Goal: Task Accomplishment & Management: Manage account settings

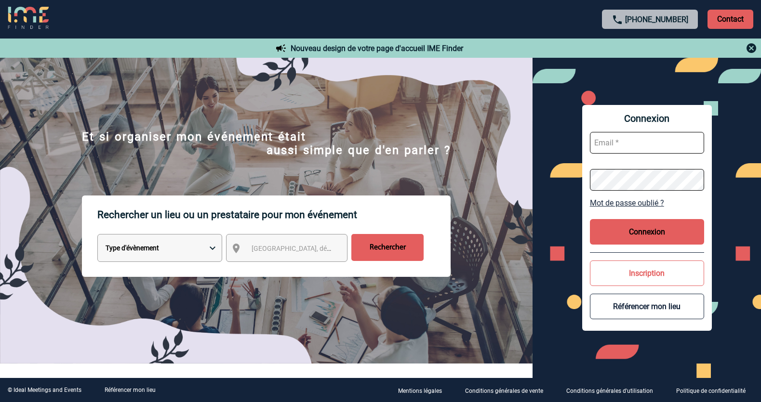
click at [618, 141] on input "text" at bounding box center [647, 143] width 114 height 22
click at [669, 145] on input "text" at bounding box center [647, 143] width 114 height 22
paste input "[EMAIL_ADDRESS][DOMAIN_NAME]"
type input "[EMAIL_ADDRESS][DOMAIN_NAME]"
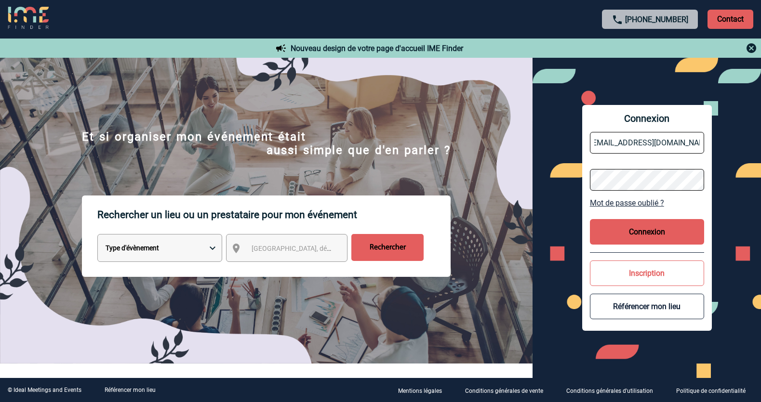
drag, startPoint x: 706, startPoint y: 210, endPoint x: 694, endPoint y: 199, distance: 15.7
click at [706, 209] on div "Connexion [EMAIL_ADDRESS][DOMAIN_NAME] Mot de passe oublié ? Connexion Inscript…" at bounding box center [647, 218] width 130 height 226
click at [663, 229] on button "Connexion" at bounding box center [647, 232] width 114 height 26
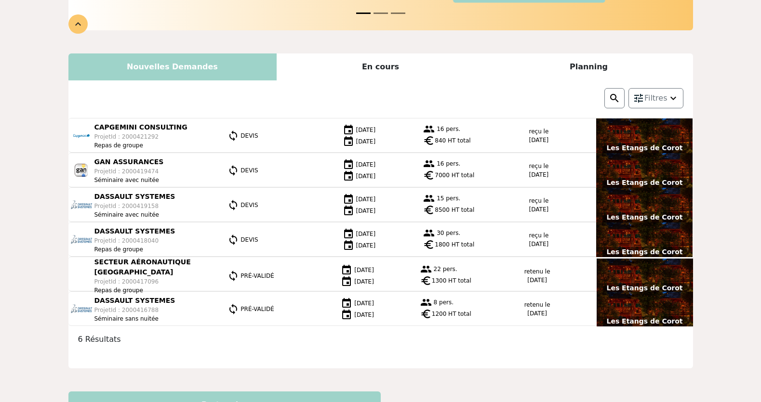
scroll to position [227, 0]
click at [375, 71] on div "En cours" at bounding box center [381, 66] width 208 height 27
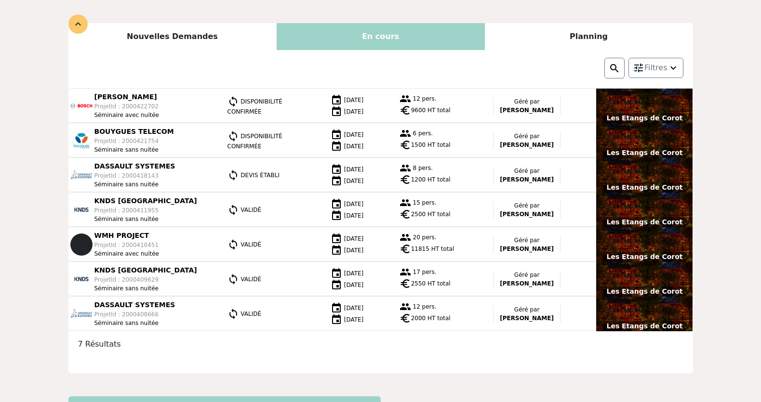
scroll to position [197, 0]
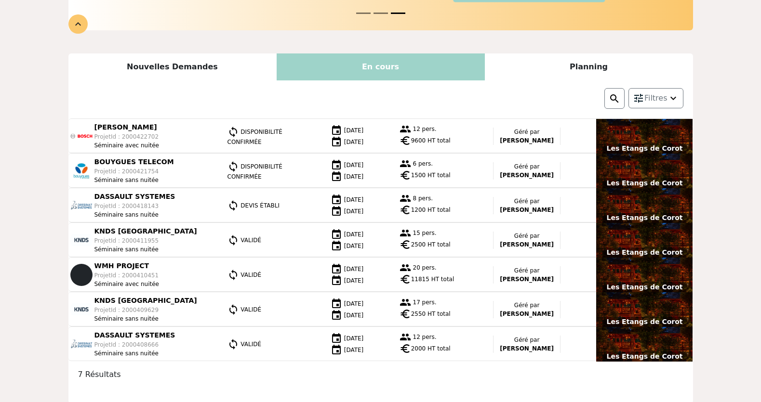
click at [556, 75] on div "Planning" at bounding box center [589, 66] width 208 height 27
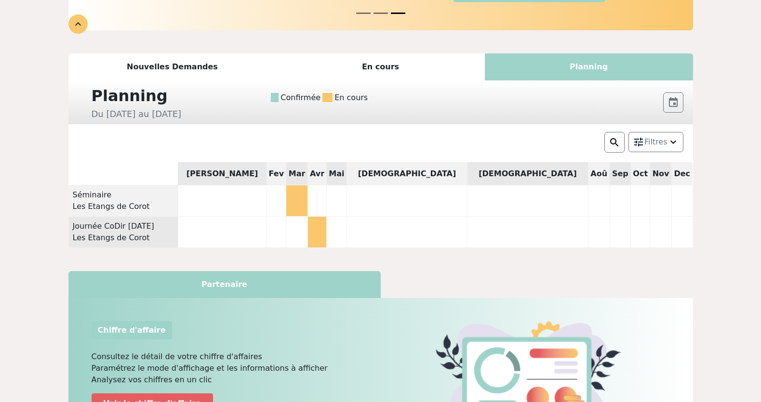
click at [190, 66] on div "Nouvelles Demandes" at bounding box center [172, 66] width 208 height 27
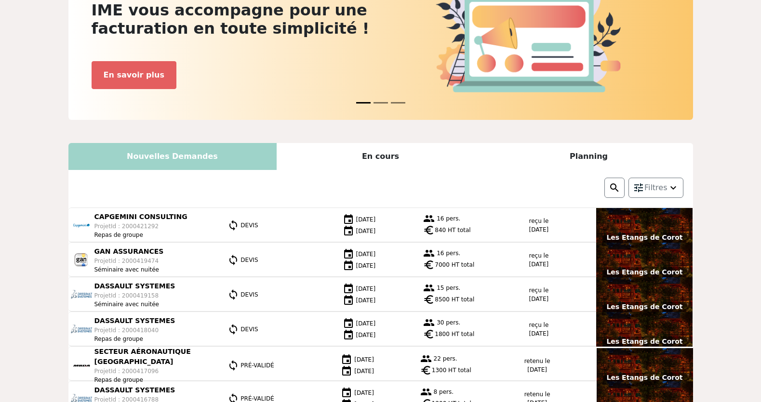
scroll to position [246, 0]
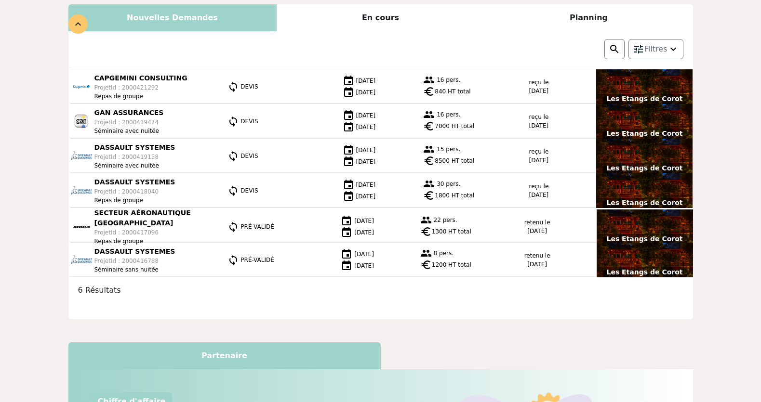
click at [136, 75] on p "CAPGEMINI CONSULTING" at bounding box center [140, 78] width 93 height 10
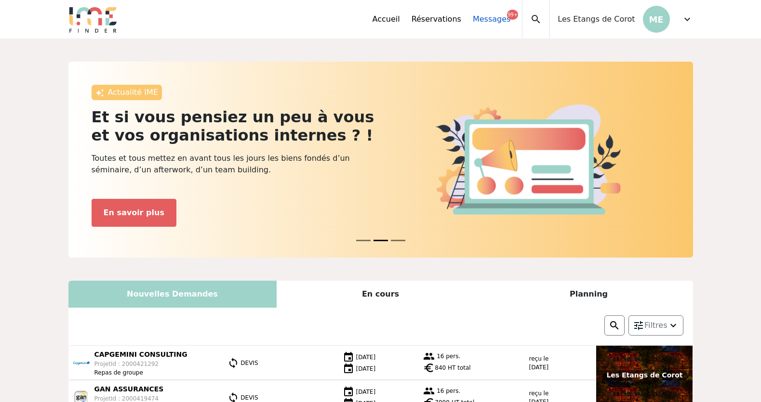
click at [501, 18] on link "Messages 99+" at bounding box center [492, 19] width 38 height 12
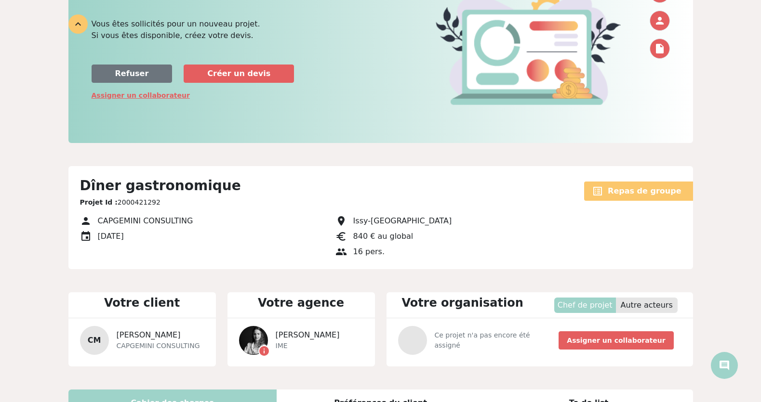
scroll to position [246, 0]
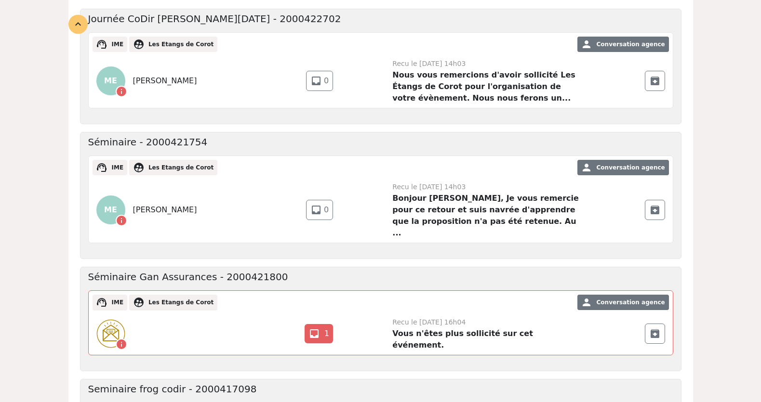
scroll to position [246, 0]
